Goal: Task Accomplishment & Management: Complete application form

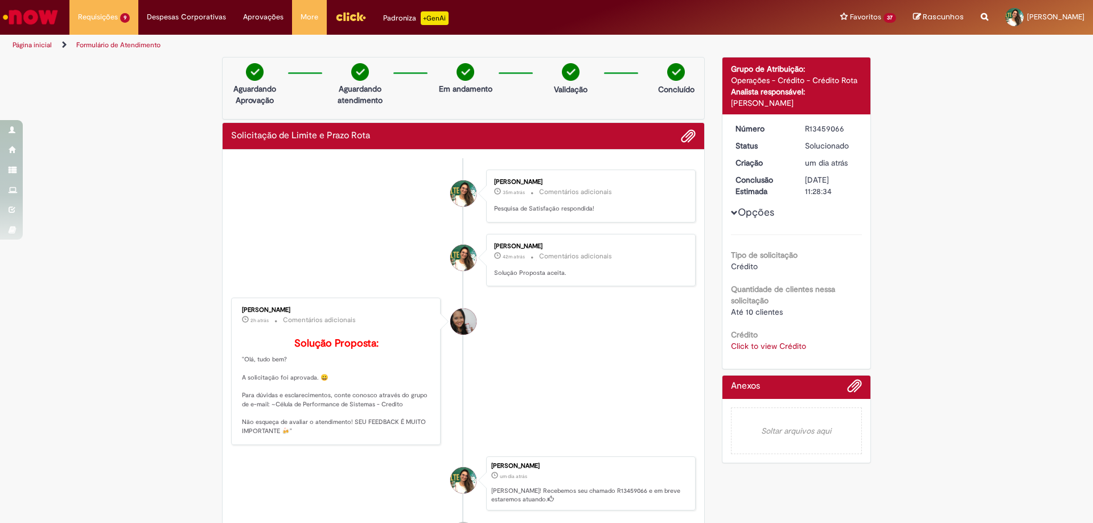
click at [0, 0] on link "Exibir Todas as Solicitações" at bounding box center [0, 0] width 0 height 0
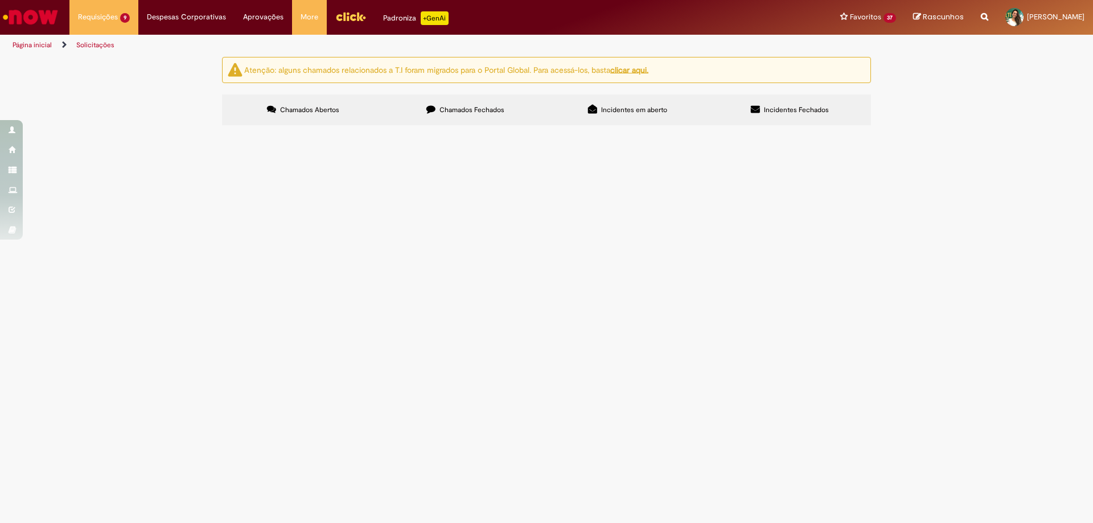
click at [0, 0] on span "Favor aprovar, PDV 19191 já teve o título conciliado no promax." at bounding box center [0, 0] width 0 height 0
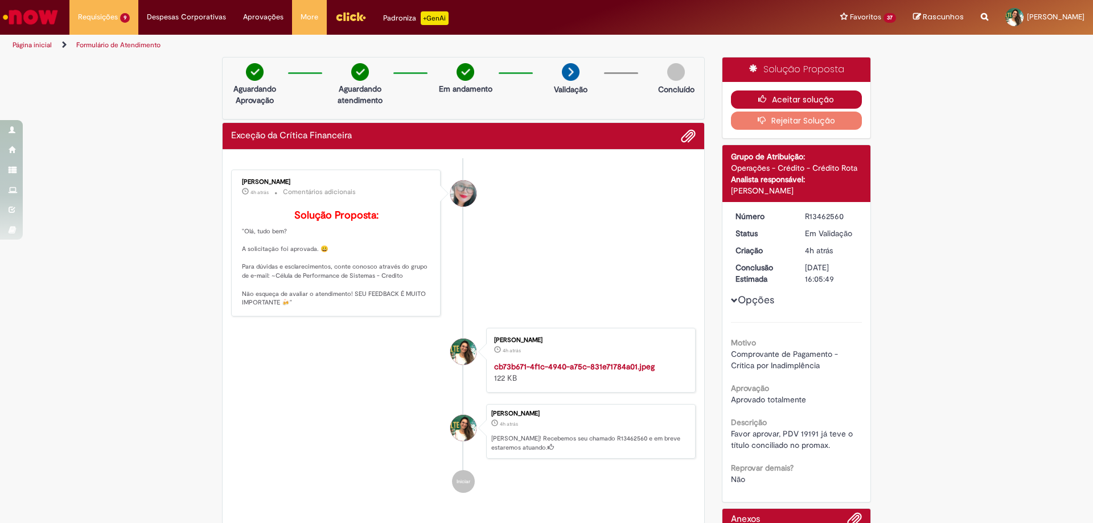
click at [814, 101] on button "Aceitar solução" at bounding box center [797, 100] width 132 height 18
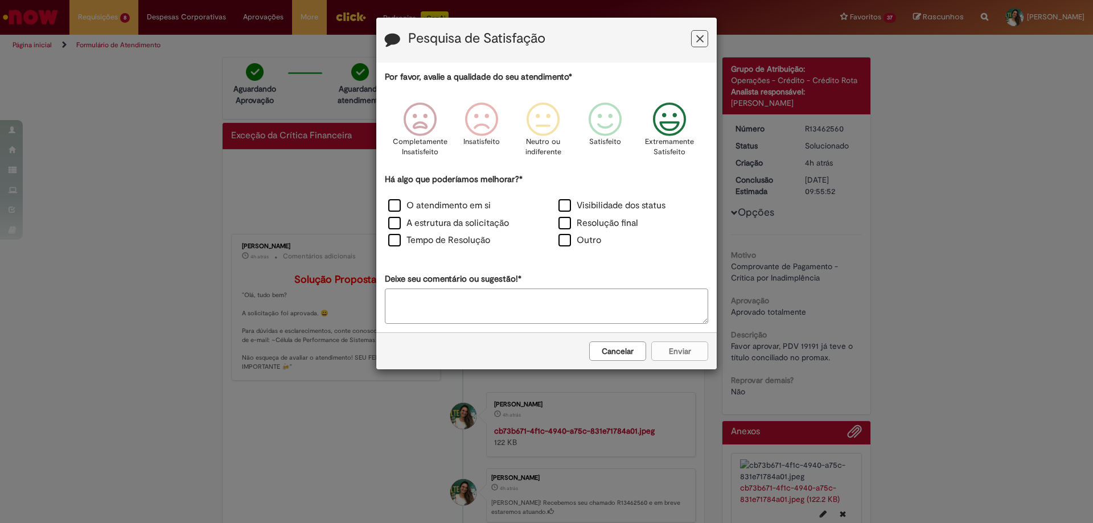
click at [675, 124] on icon "Feedback" at bounding box center [670, 120] width 43 height 34
click at [608, 209] on label "Visibilidade dos status" at bounding box center [612, 205] width 107 height 13
click at [689, 350] on button "Enviar" at bounding box center [680, 351] width 57 height 19
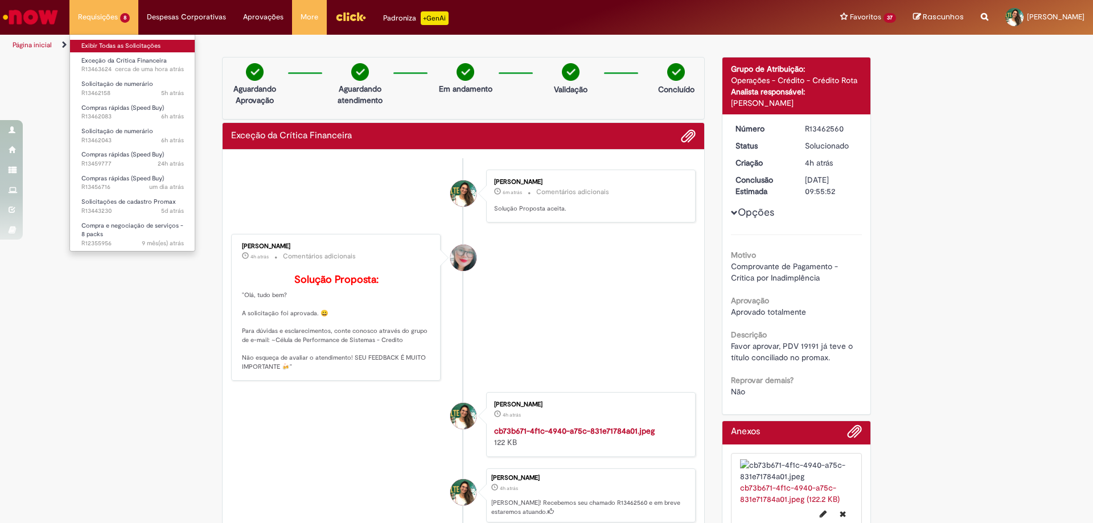
click at [113, 43] on link "Exibir Todas as Solicitações" at bounding box center [132, 46] width 125 height 13
